Goal: Task Accomplishment & Management: Complete application form

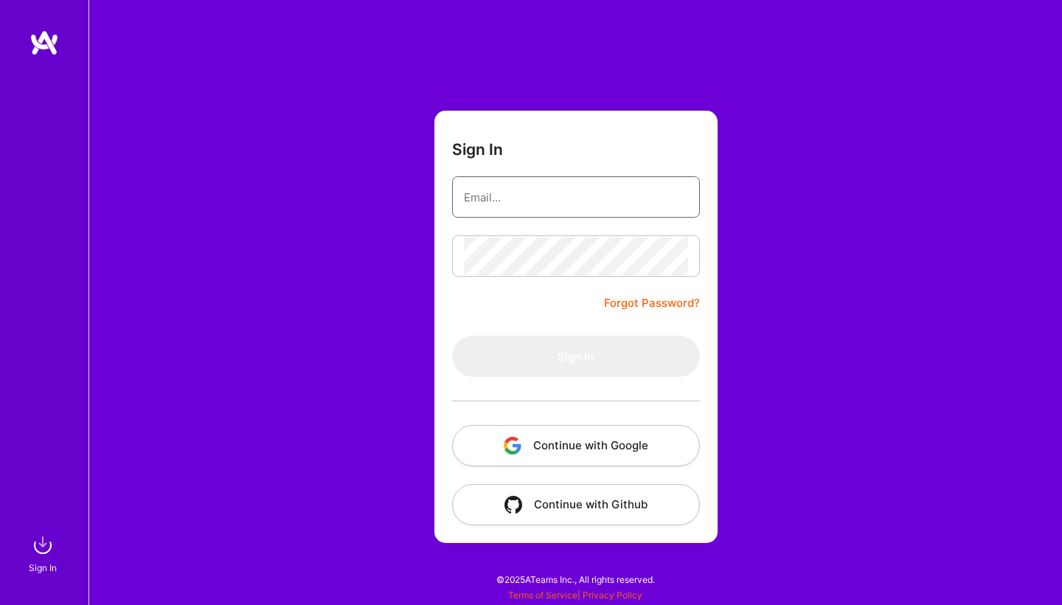
type input "[EMAIL_ADDRESS][DOMAIN_NAME]"
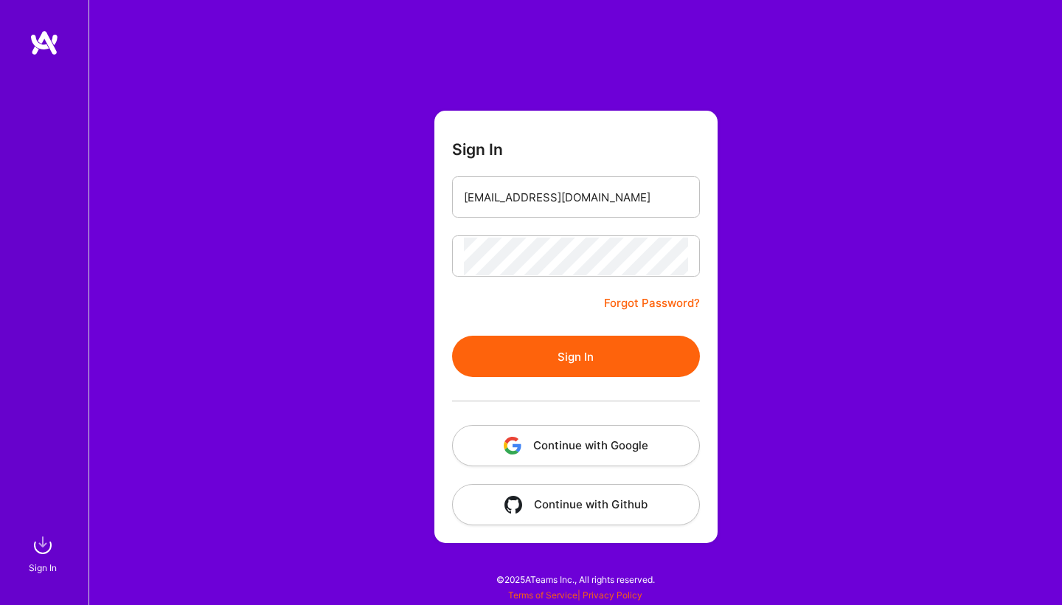
click at [552, 350] on button "Sign In" at bounding box center [576, 356] width 248 height 41
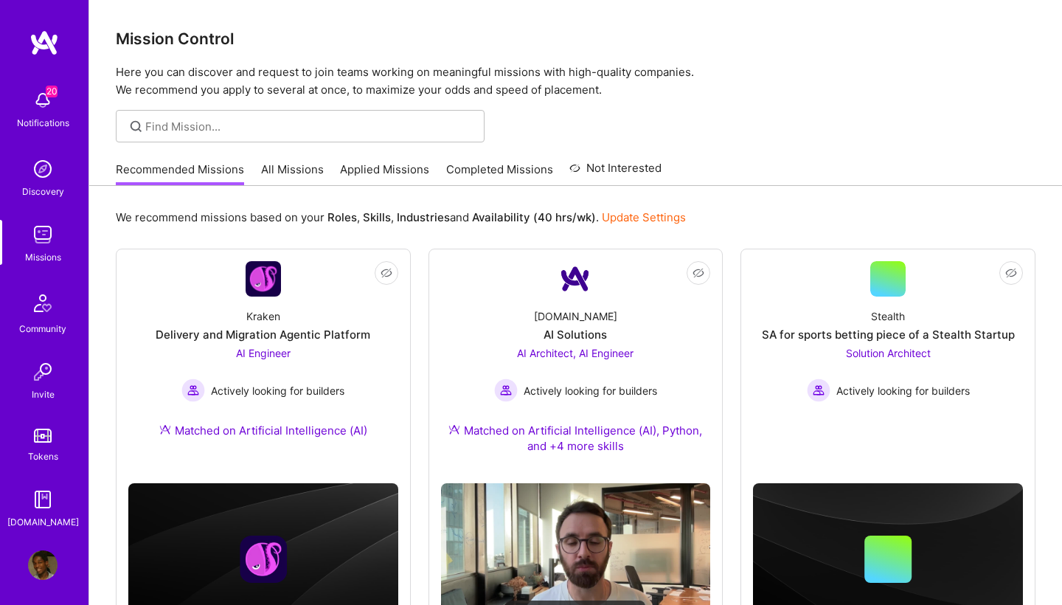
click at [307, 170] on link "All Missions" at bounding box center [292, 174] width 63 height 24
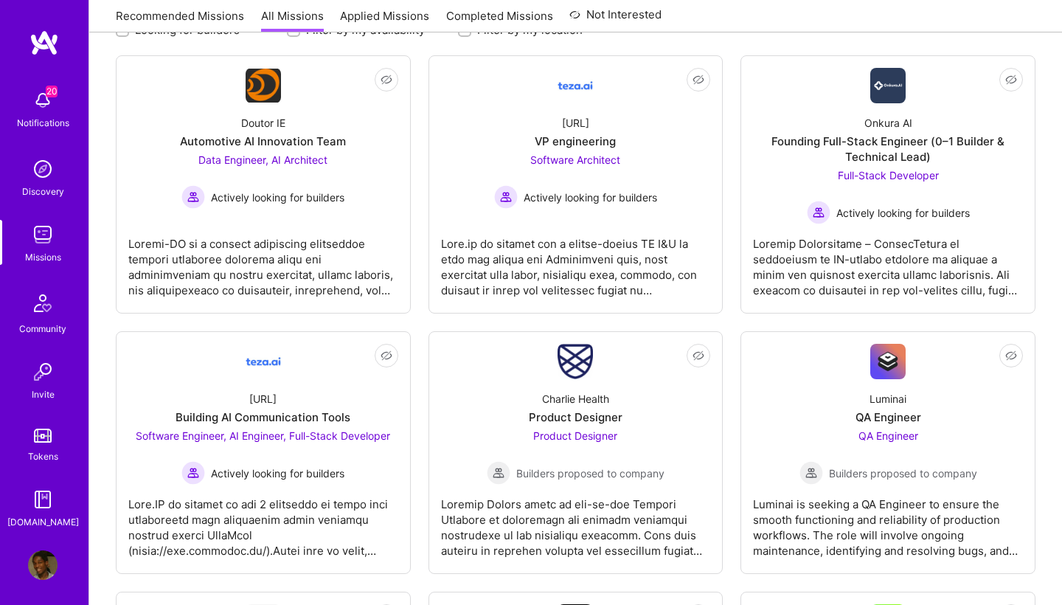
scroll to position [224, 0]
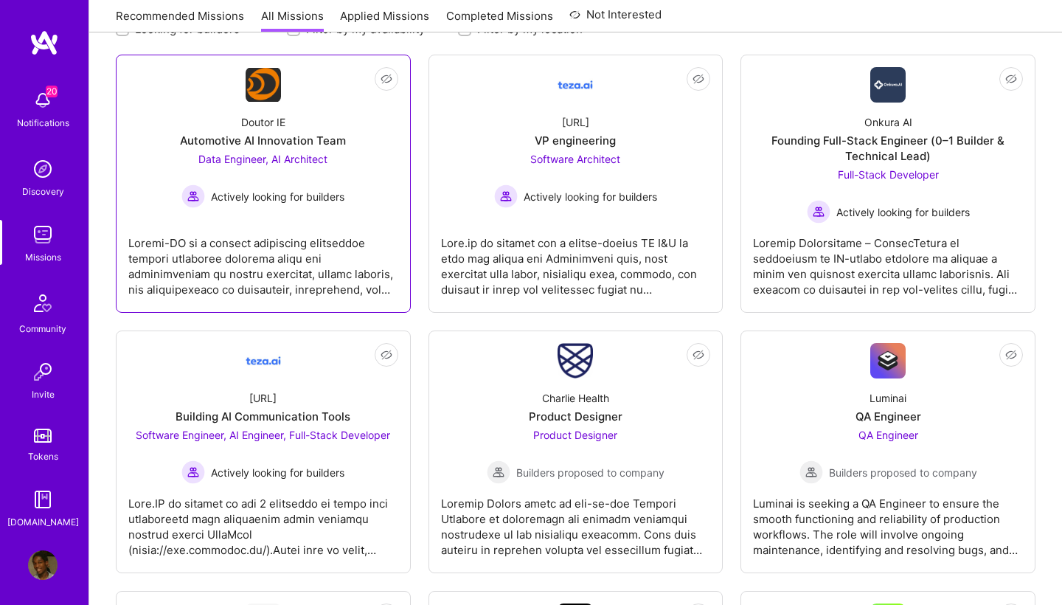
click at [230, 159] on span "Data Engineer, AI Architect" at bounding box center [262, 159] width 129 height 13
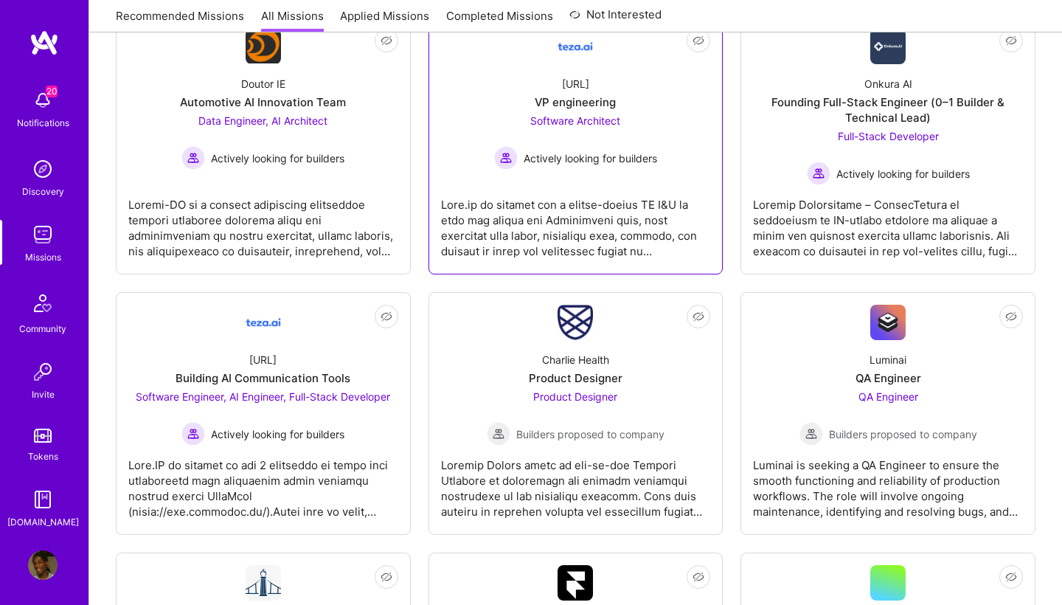
scroll to position [250, 0]
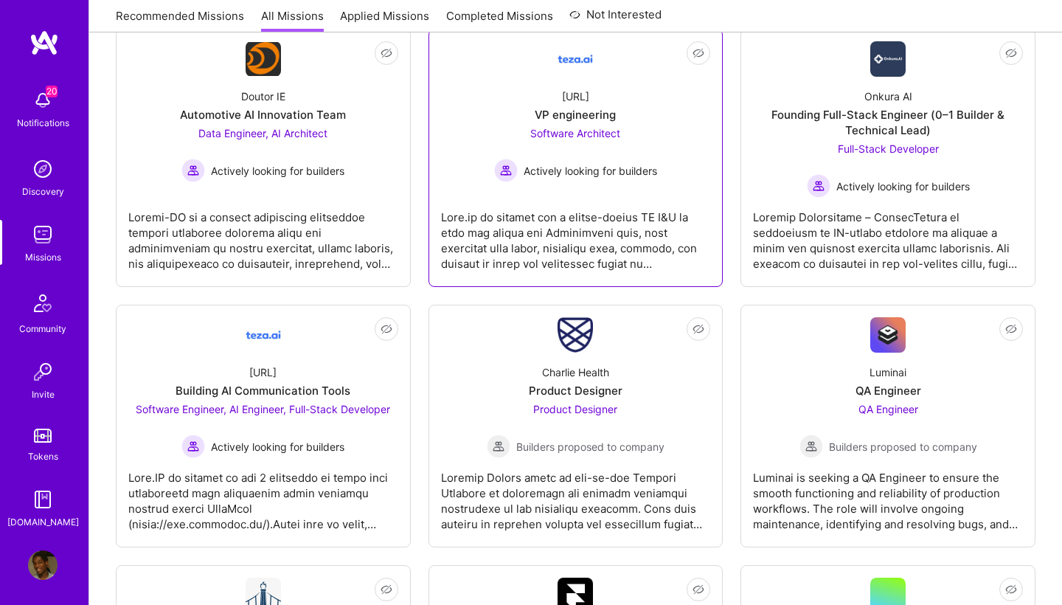
click at [600, 128] on span "Software Architect" at bounding box center [575, 133] width 90 height 13
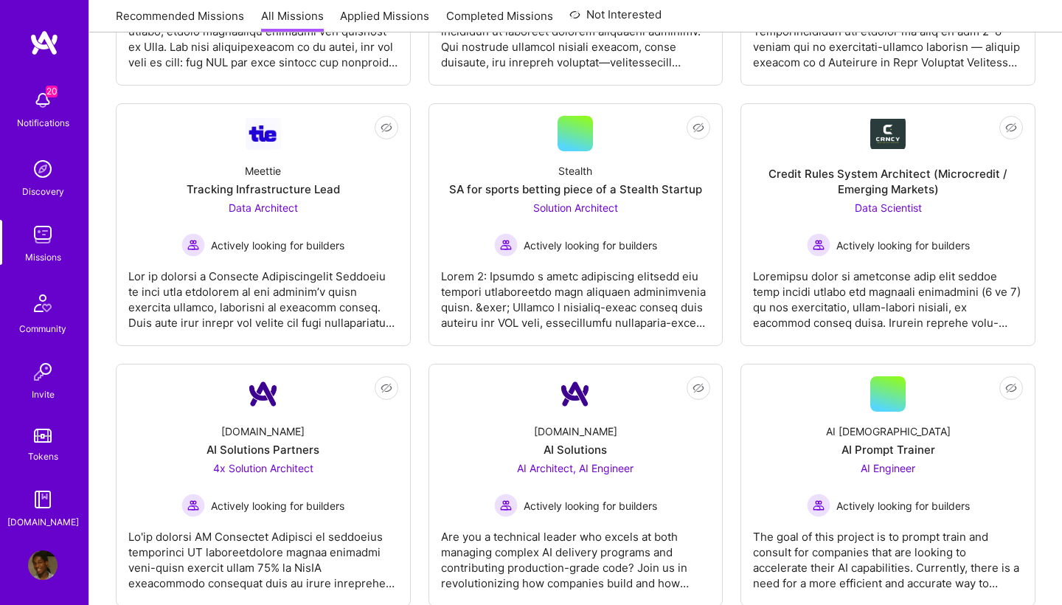
scroll to position [3167, 0]
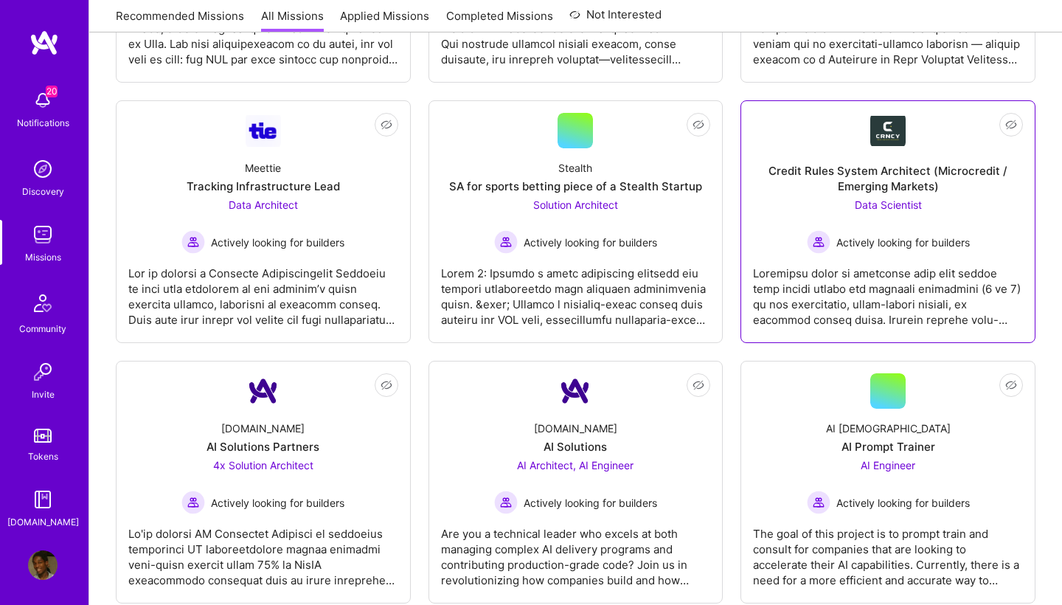
click at [888, 202] on span "Data Scientist" at bounding box center [888, 204] width 67 height 13
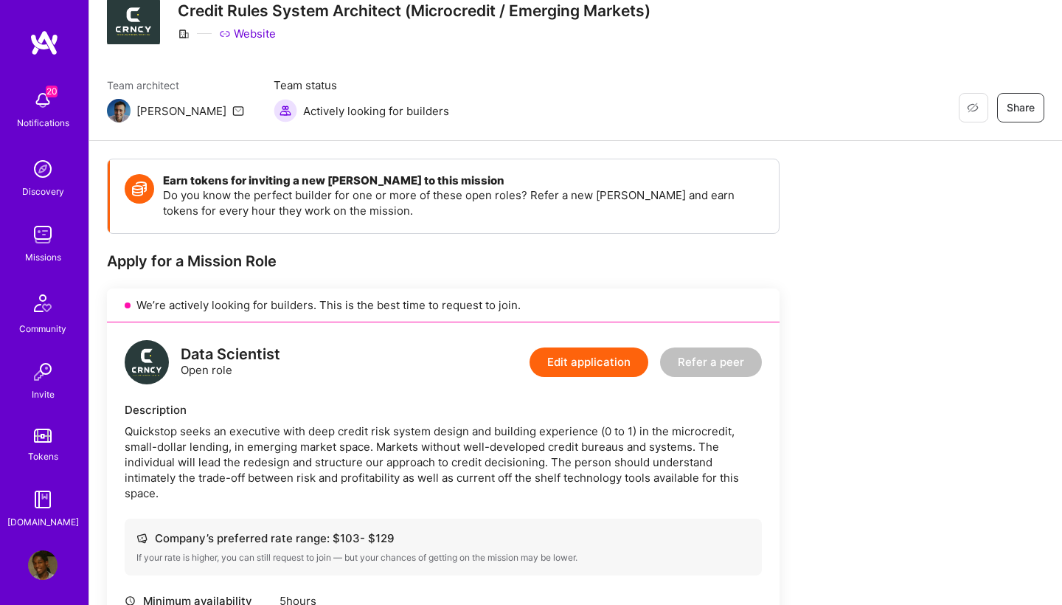
scroll to position [56, 0]
click at [575, 376] on button "Edit application" at bounding box center [589, 363] width 119 height 30
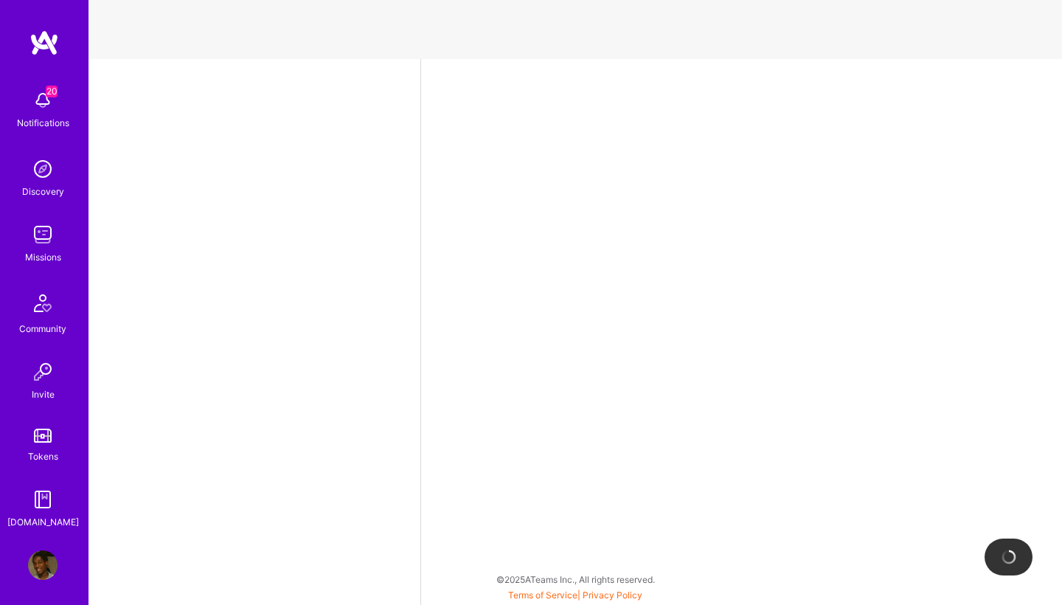
select select "NL"
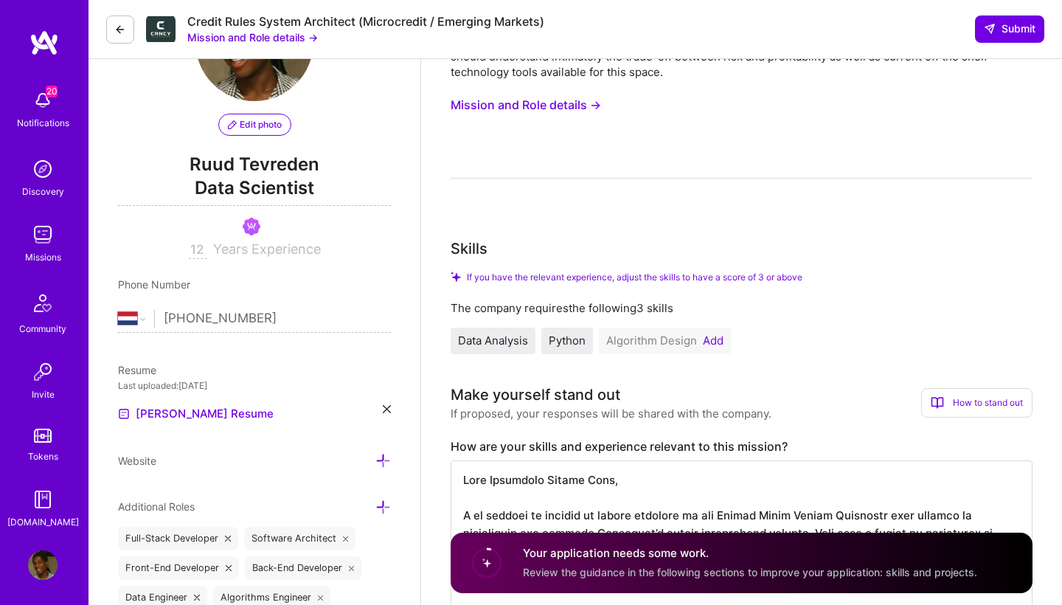
scroll to position [76, 0]
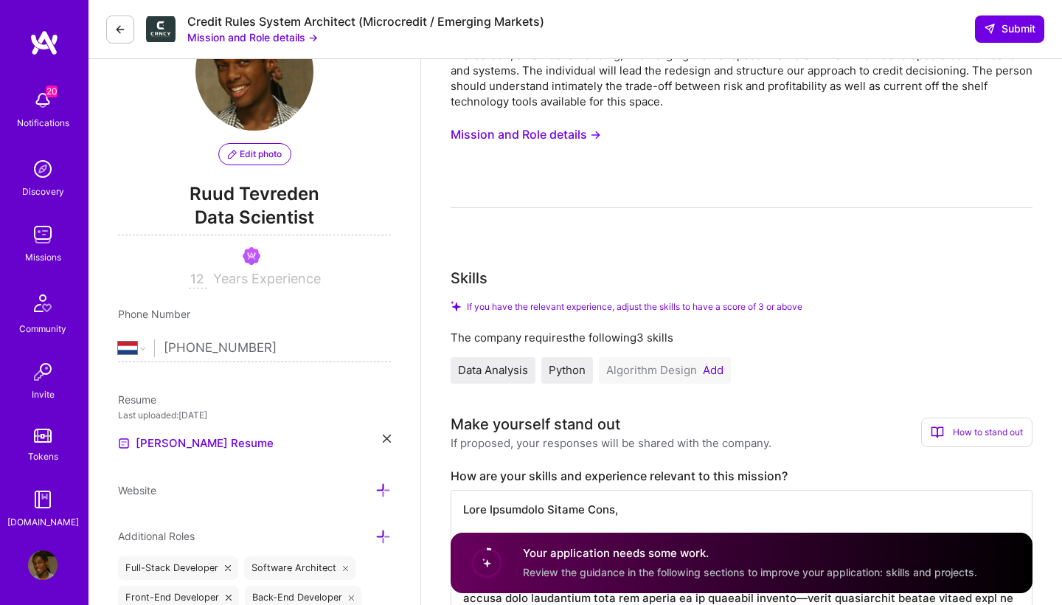
click at [706, 372] on button "Add" at bounding box center [713, 370] width 21 height 12
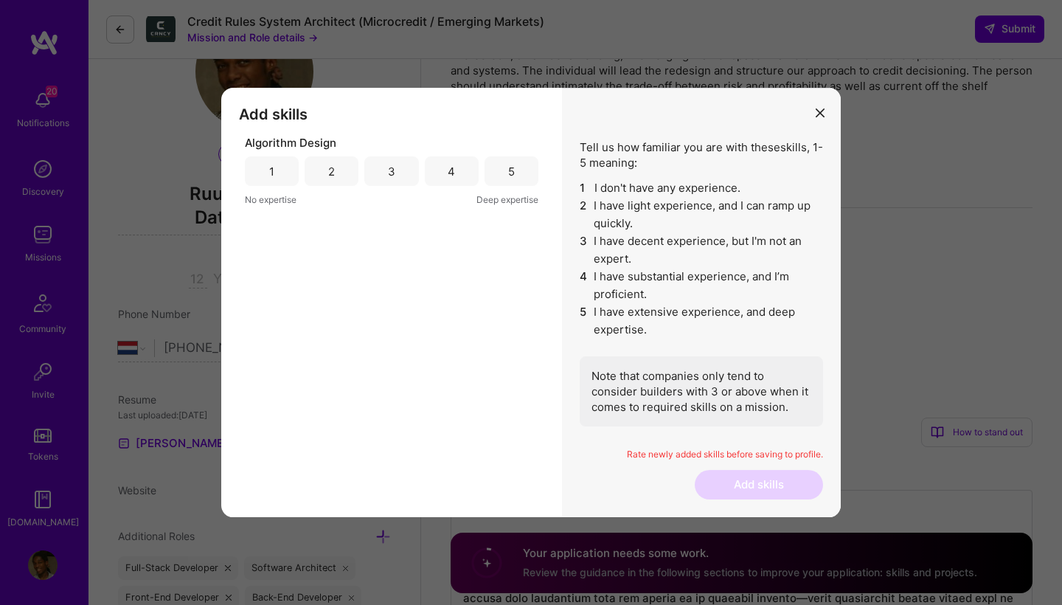
click at [415, 164] on div "3" at bounding box center [391, 171] width 54 height 30
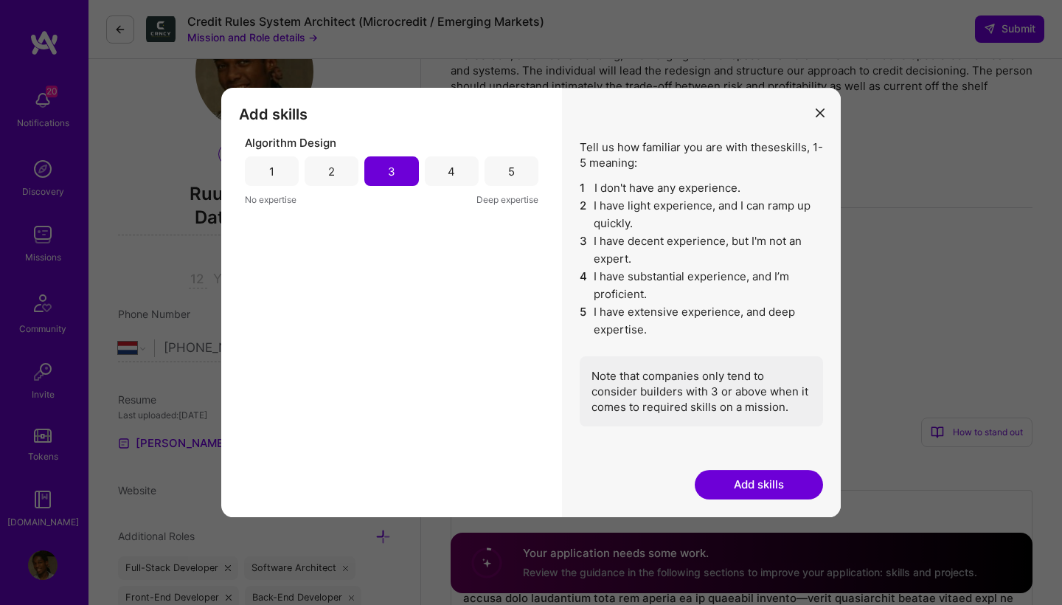
click at [747, 488] on button "Add skills" at bounding box center [759, 485] width 128 height 30
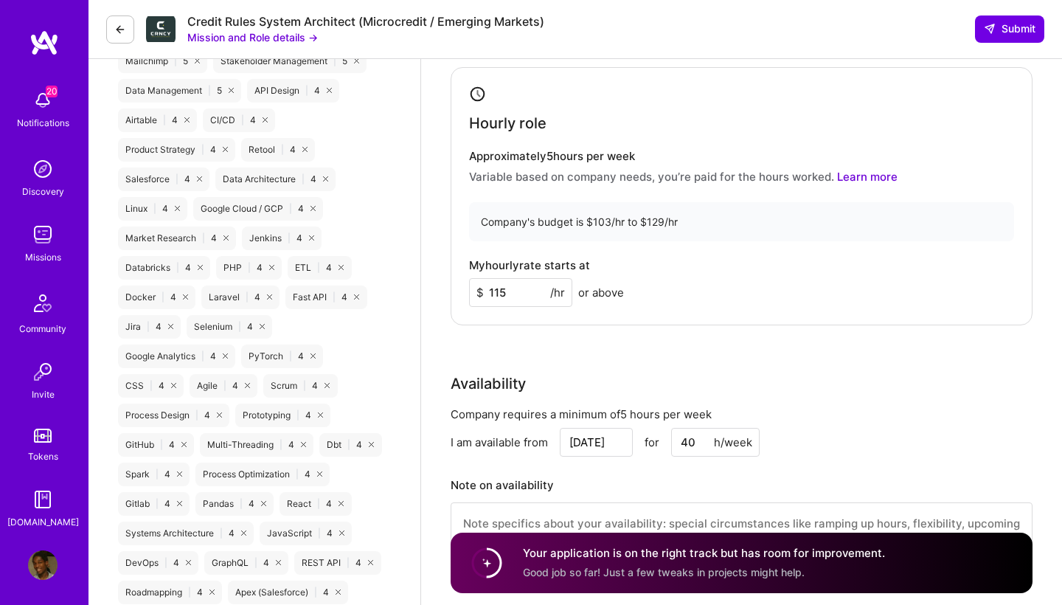
scroll to position [1388, 0]
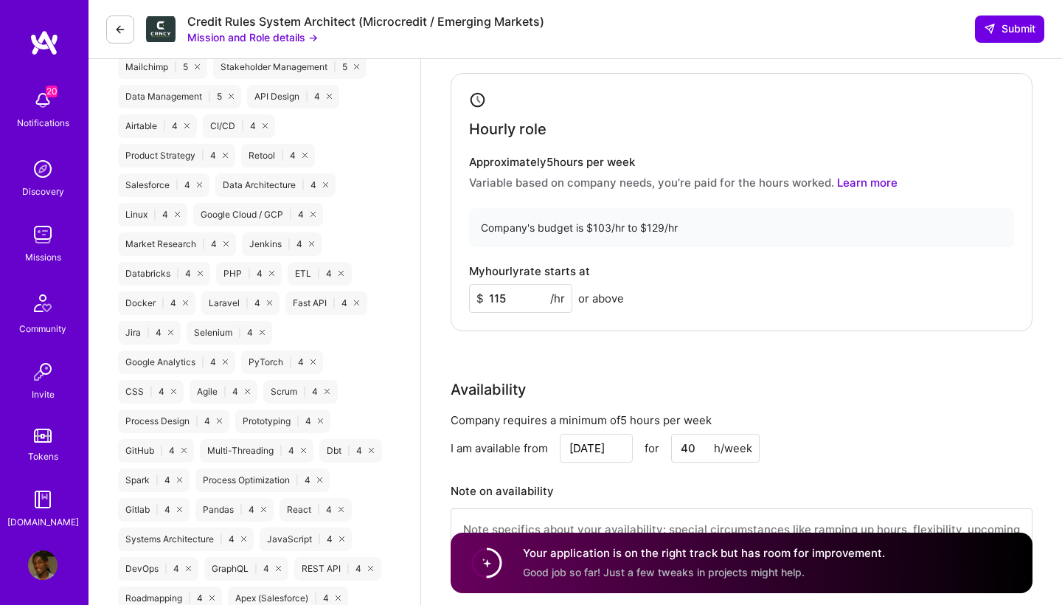
drag, startPoint x: 507, startPoint y: 305, endPoint x: 495, endPoint y: 305, distance: 12.6
click at [495, 305] on input "115" at bounding box center [520, 298] width 103 height 29
type input "120"
click at [523, 336] on div "Rate Your rate should reflect your skills, experience, role requirements, and m…" at bounding box center [742, 269] width 582 height 635
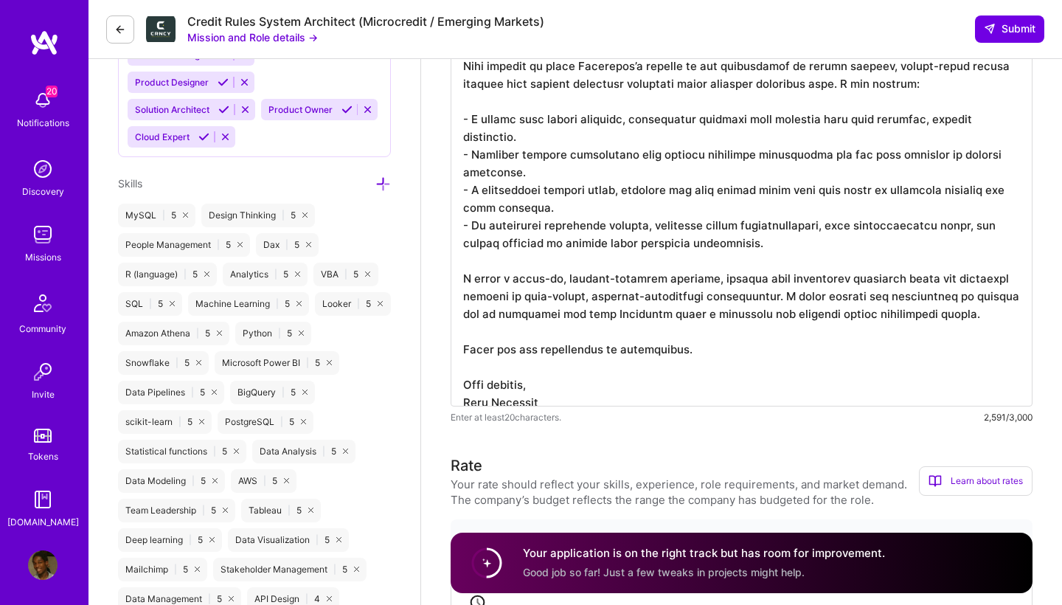
scroll to position [901, 0]
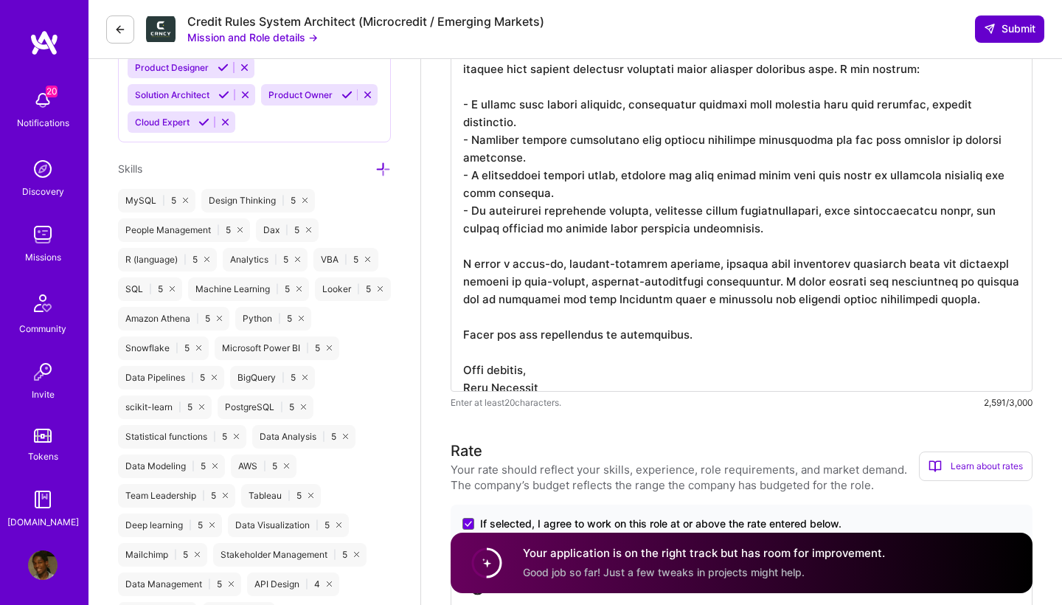
click at [1005, 38] on button "Submit" at bounding box center [1009, 28] width 69 height 27
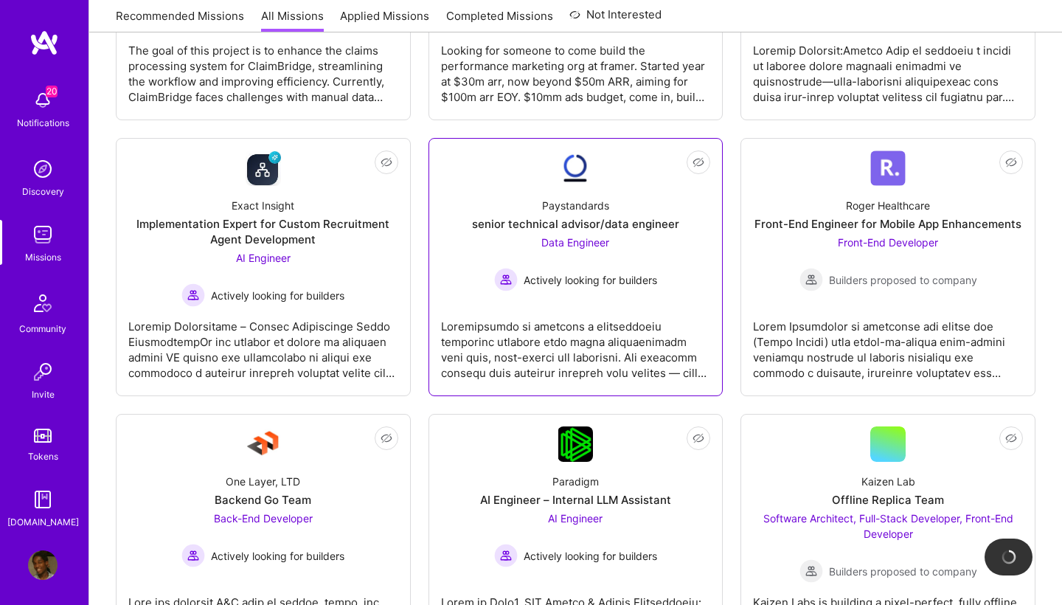
scroll to position [956, 0]
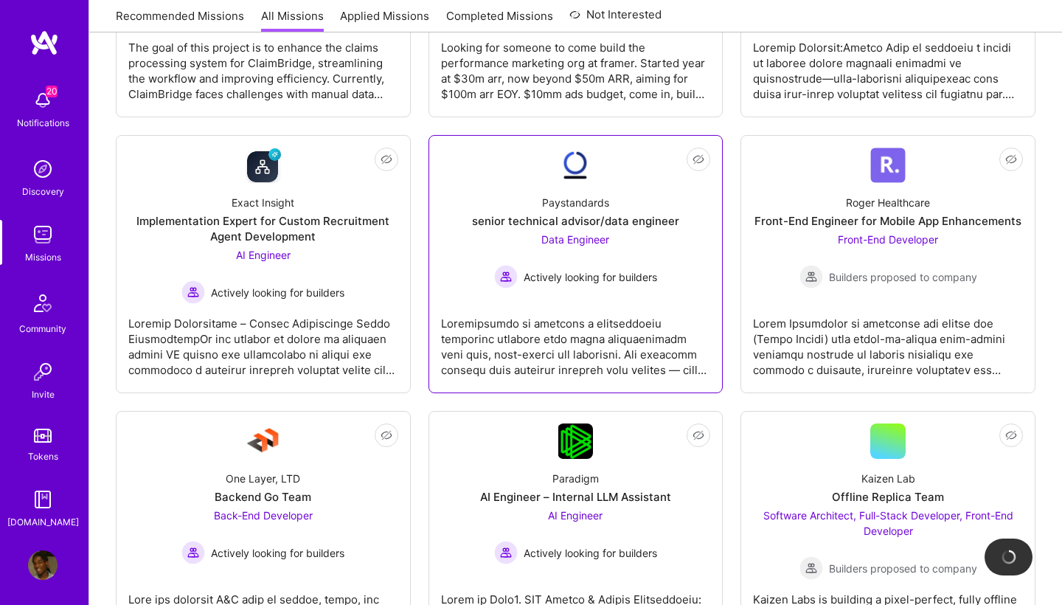
click at [583, 240] on span "Data Engineer" at bounding box center [575, 239] width 68 height 13
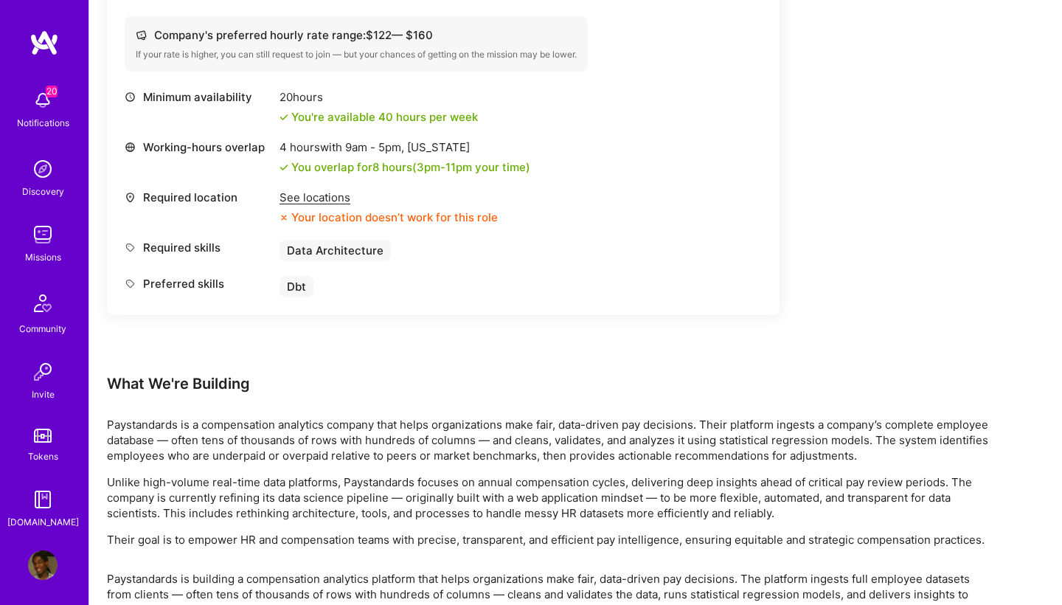
scroll to position [550, 0]
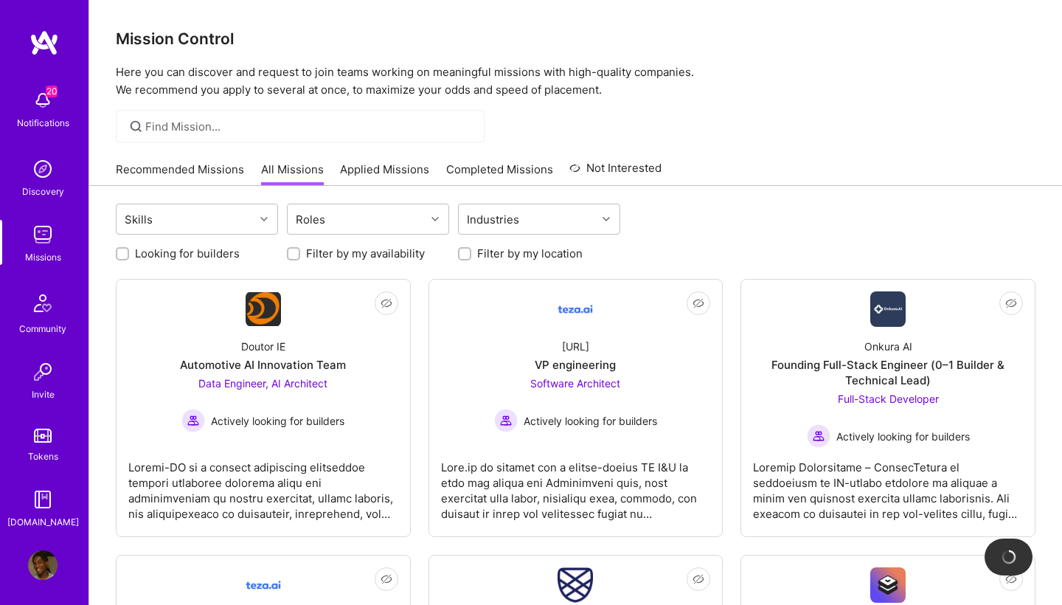
click at [464, 249] on input "Filter by my location" at bounding box center [466, 254] width 10 height 10
checkbox input "true"
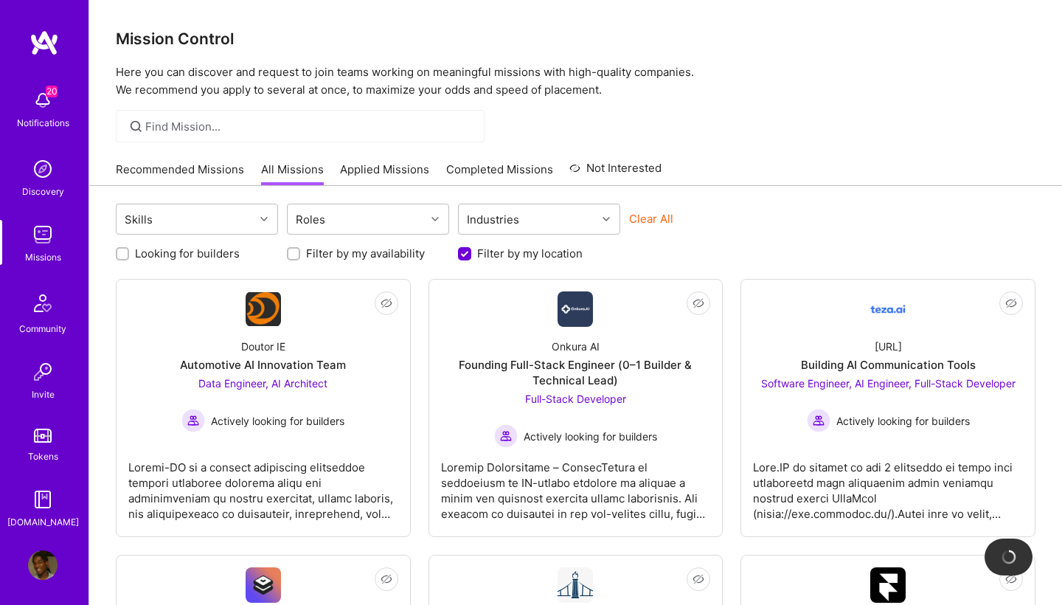
click at [121, 257] on input "Looking for builders" at bounding box center [124, 254] width 10 height 10
checkbox input "true"
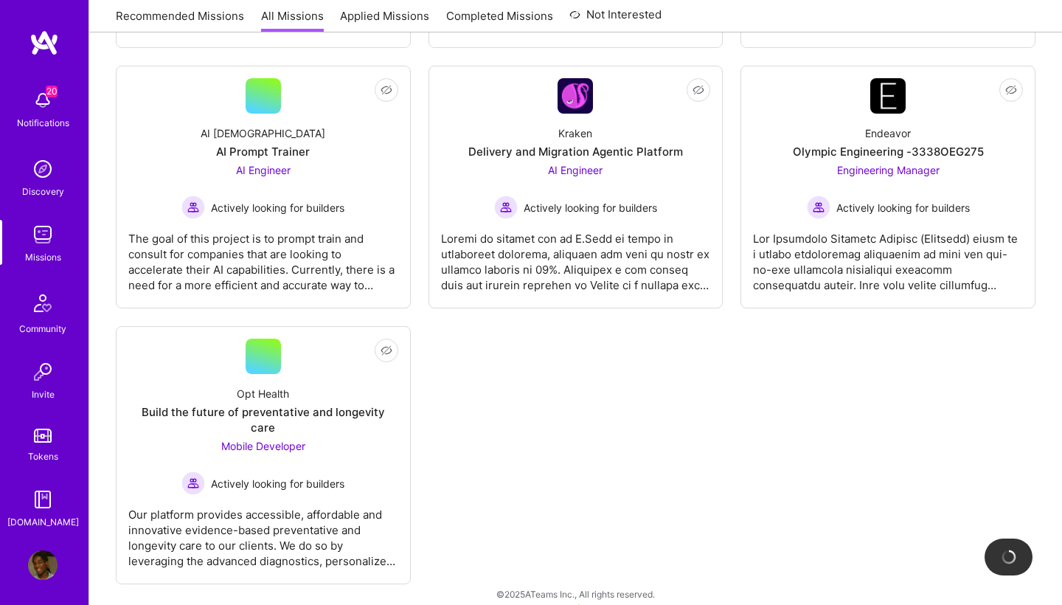
scroll to position [1545, 0]
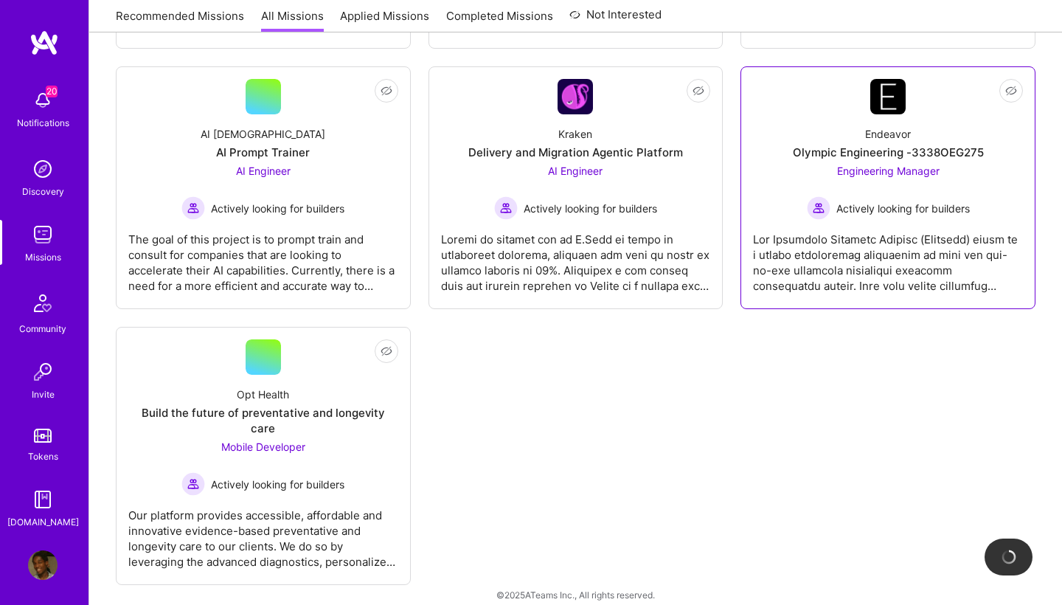
click at [897, 175] on span "Engineering Manager" at bounding box center [888, 170] width 103 height 13
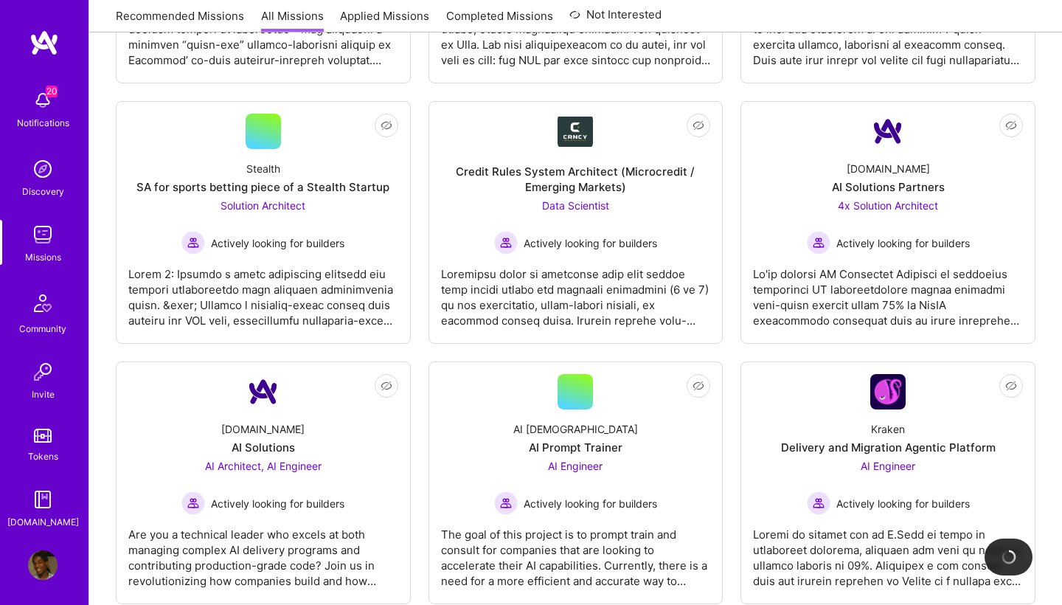
scroll to position [1281, 0]
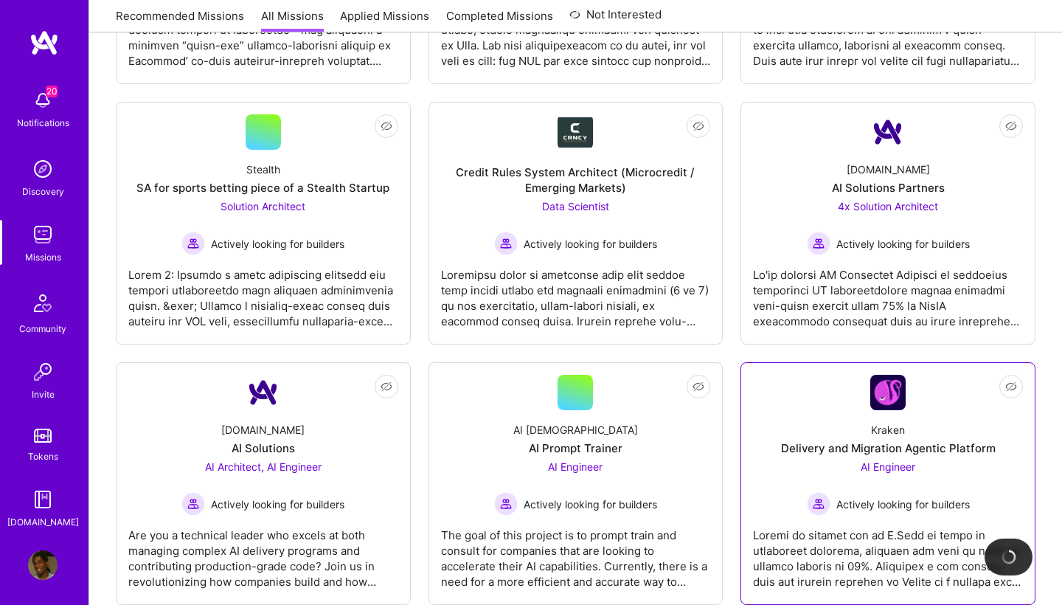
click at [894, 468] on span "AI Engineer" at bounding box center [888, 466] width 55 height 13
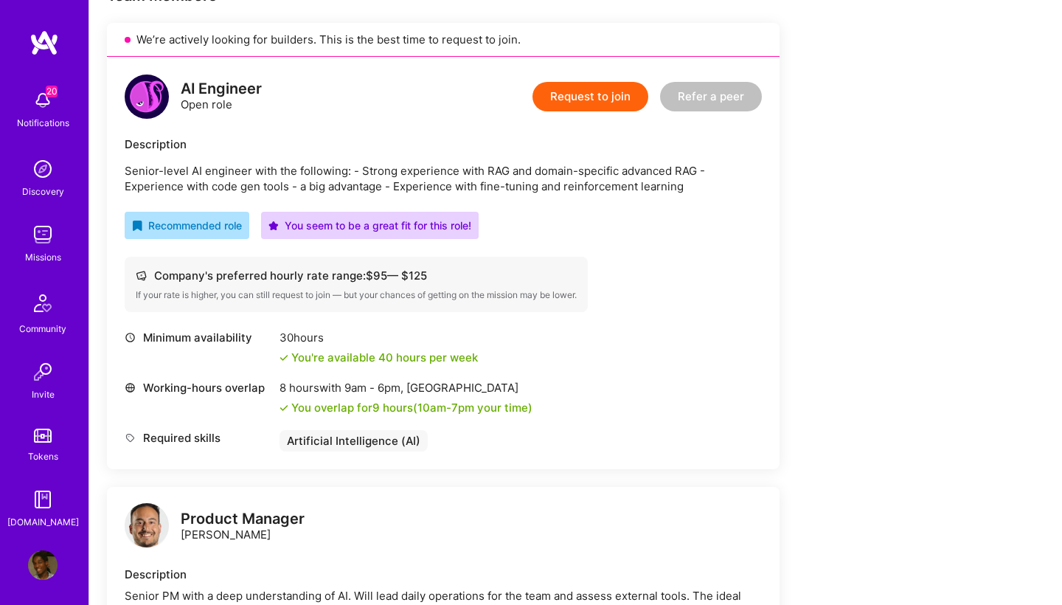
scroll to position [322, 0]
click at [587, 106] on button "Request to join" at bounding box center [591, 97] width 116 height 30
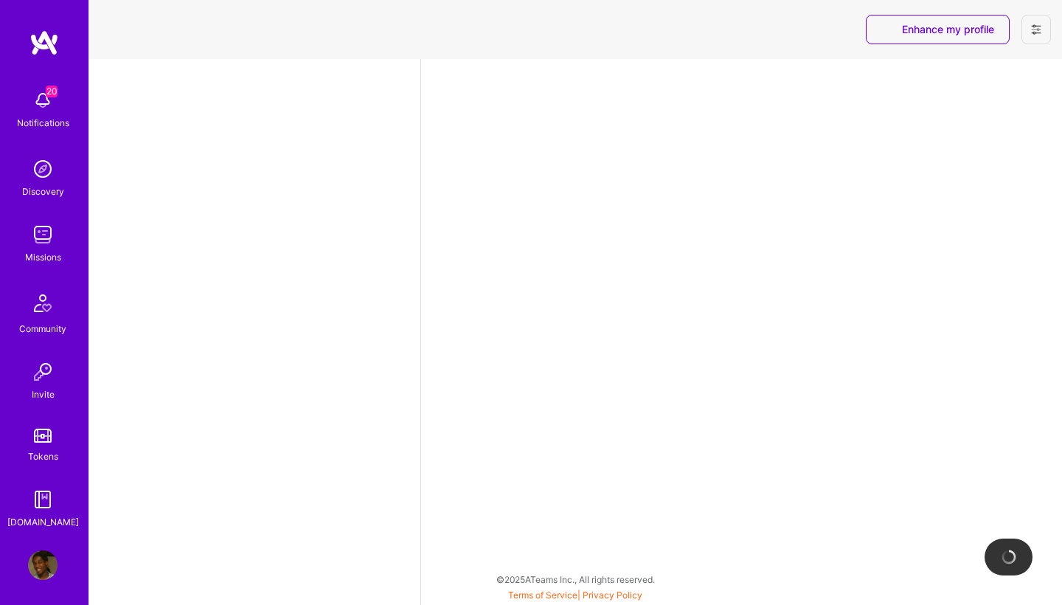
select select "NL"
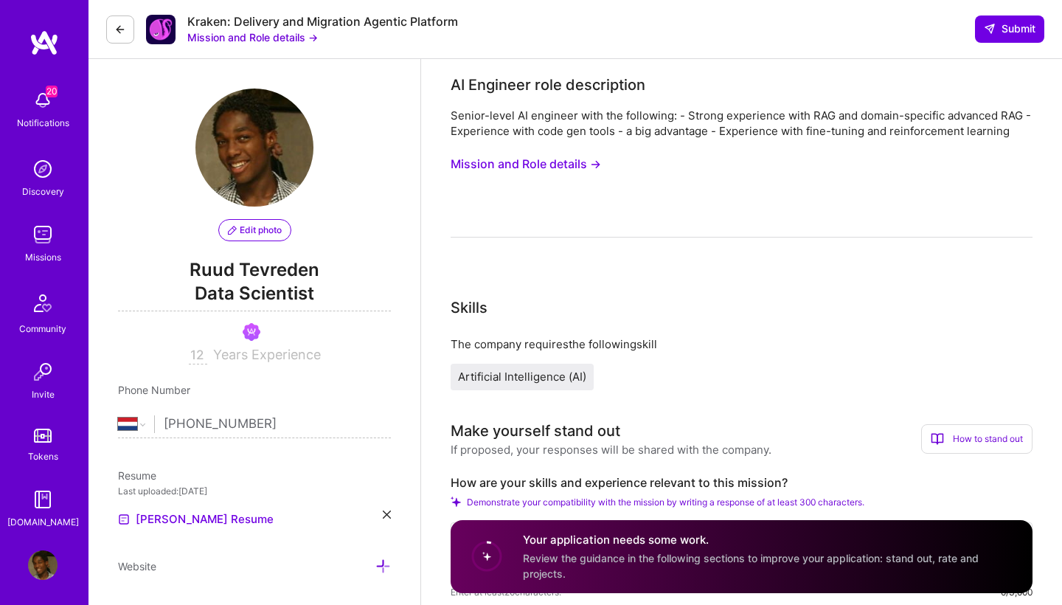
click at [40, 235] on img at bounding box center [43, 235] width 30 height 30
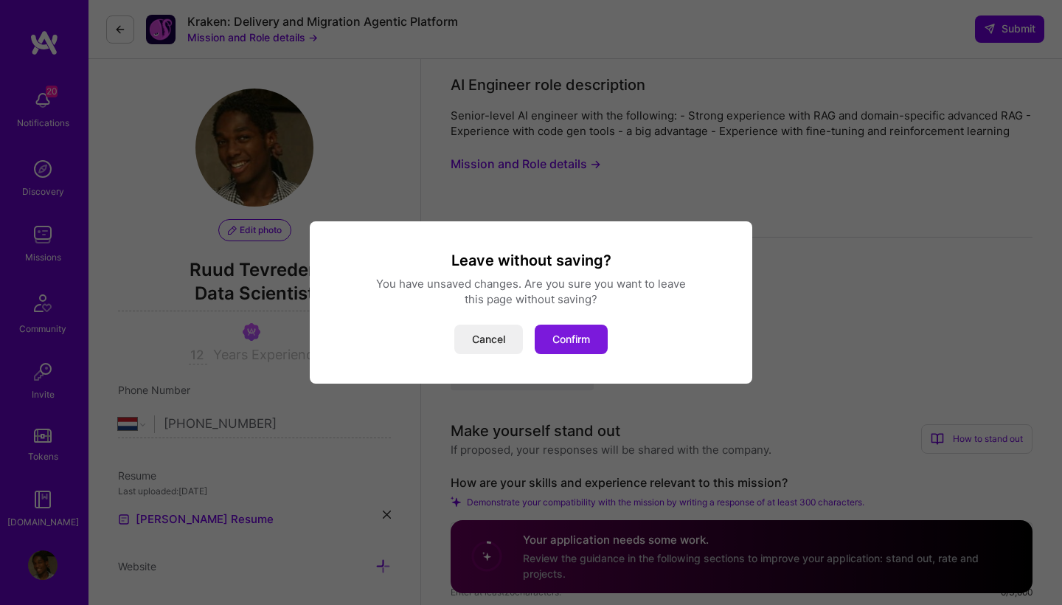
click at [558, 336] on button "Confirm" at bounding box center [571, 340] width 73 height 30
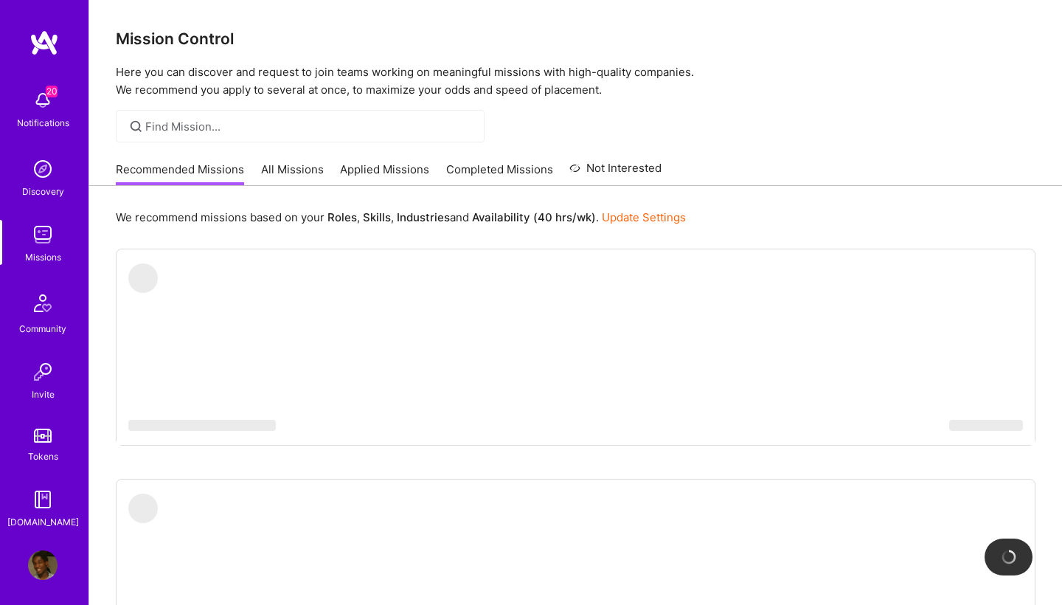
click at [395, 172] on link "Applied Missions" at bounding box center [384, 174] width 89 height 24
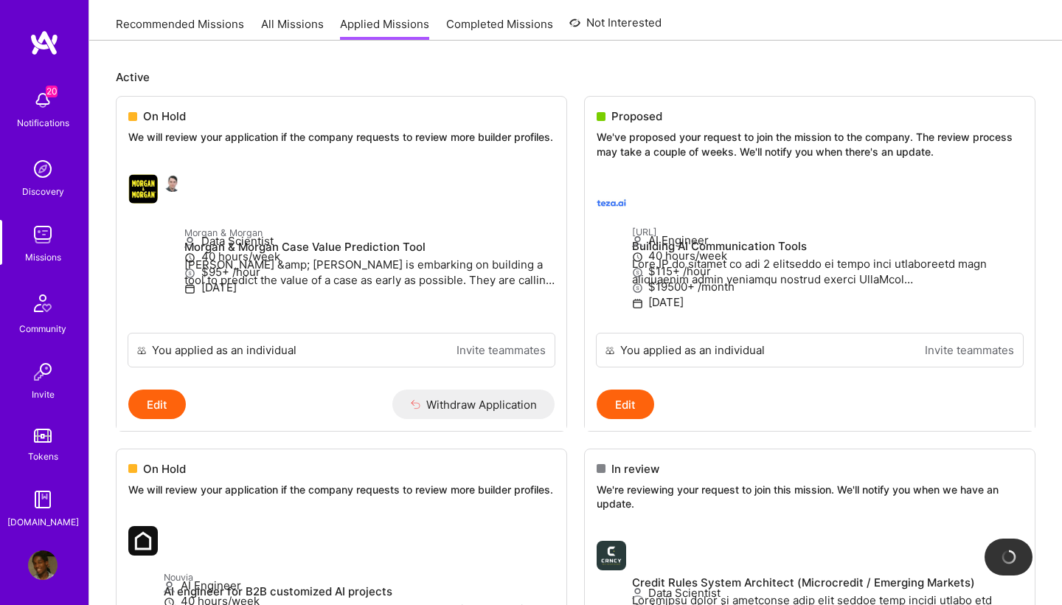
scroll to position [150, 0]
